Goal: Task Accomplishment & Management: Manage account settings

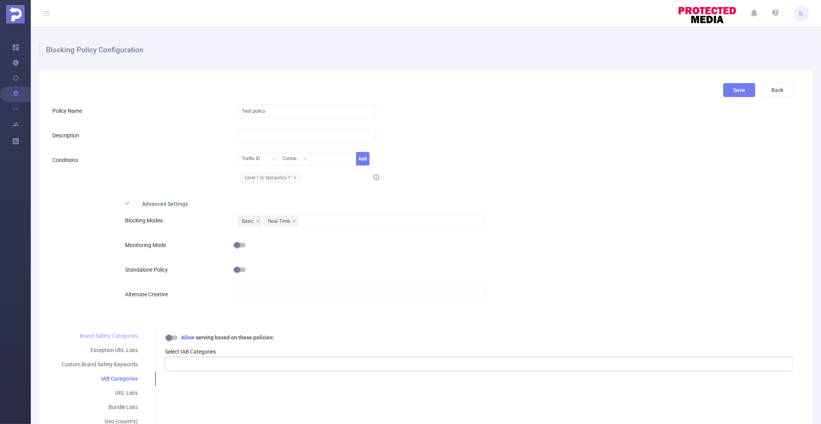
click at [100, 341] on div "Brand Safety Categories" at bounding box center [99, 336] width 95 height 14
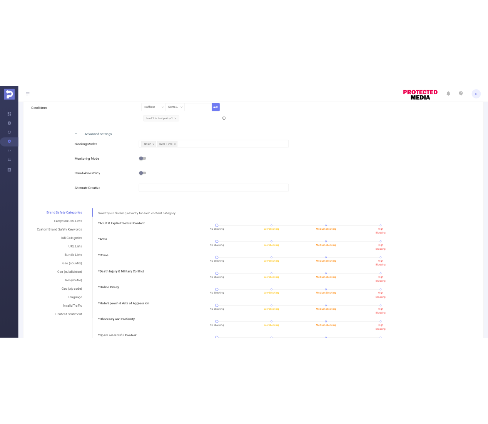
scroll to position [188, 0]
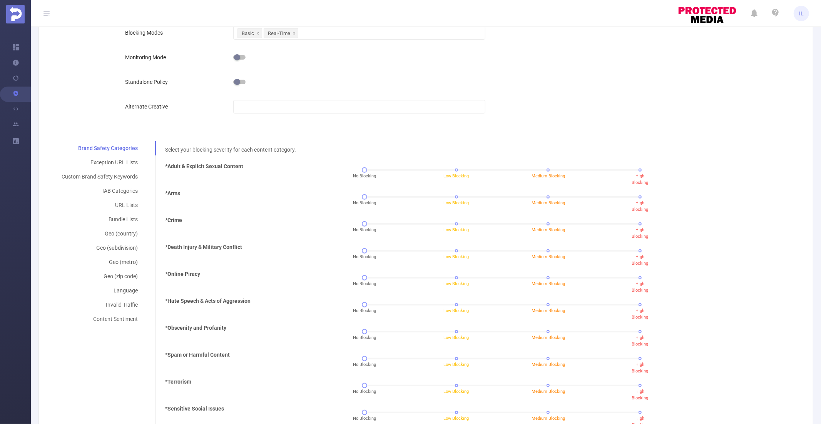
click at [463, 162] on div "No Blocking Low Blocking Medium Blocking High Blocking" at bounding box center [502, 172] width 366 height 21
click at [453, 169] on div "No Blocking Low Blocking Medium Blocking High Blocking" at bounding box center [503, 170] width 276 height 5
click at [450, 154] on div "Select your blocking severity for each content category. *Adult & Explicit Sexu…" at bounding box center [479, 343] width 628 height 394
click at [365, 168] on div "No Blocking Low Blocking Medium Blocking High Blocking" at bounding box center [503, 170] width 276 height 5
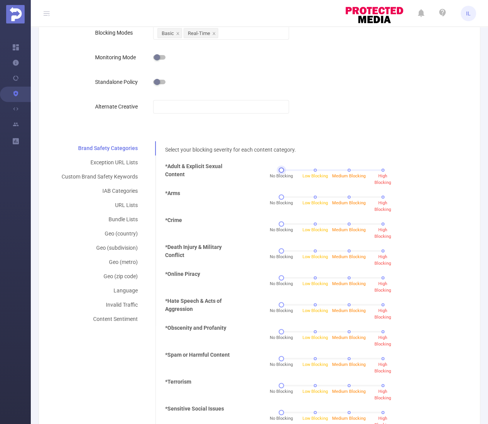
click at [276, 175] on span "No Blocking" at bounding box center [281, 176] width 23 height 7
click at [283, 176] on span "No Blocking" at bounding box center [281, 176] width 23 height 7
click at [287, 176] on span "No Blocking" at bounding box center [281, 176] width 23 height 7
click at [266, 177] on div "No Blocking Low Blocking Medium Blocking High Blocking" at bounding box center [332, 172] width 192 height 21
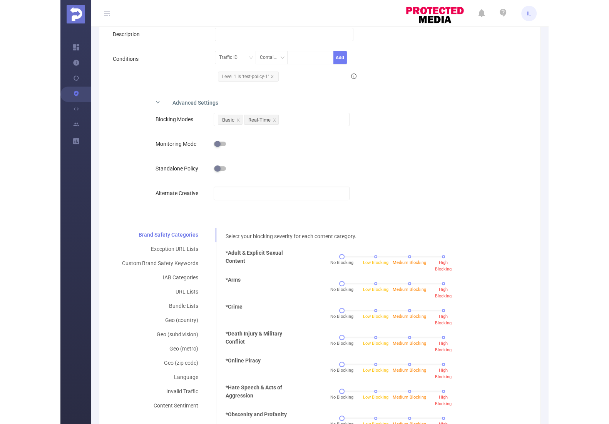
scroll to position [102, 0]
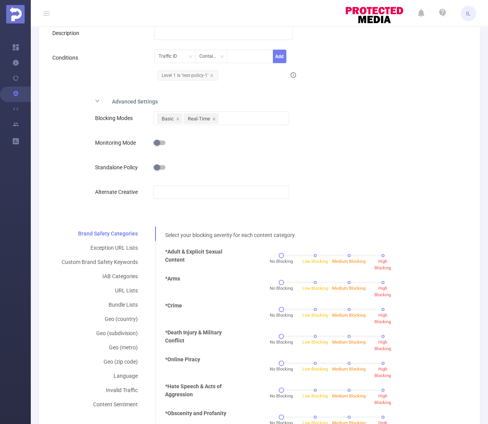
click at [293, 265] on div "No Blocking Low Blocking Medium Blocking High Blocking" at bounding box center [332, 258] width 192 height 21
click at [273, 261] on span "Not Serve" at bounding box center [281, 262] width 19 height 7
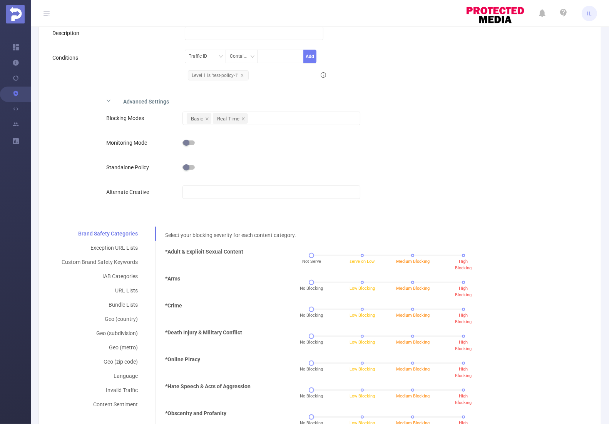
click at [491, 230] on div "Select your blocking severity for each content category. *Adult & Explicit Sexu…" at bounding box center [369, 426] width 426 height 398
click at [455, 234] on div "Select your blocking severity for each content category. *Adult & Explicit Sexu…" at bounding box center [373, 428] width 416 height 394
